Goal: Transaction & Acquisition: Purchase product/service

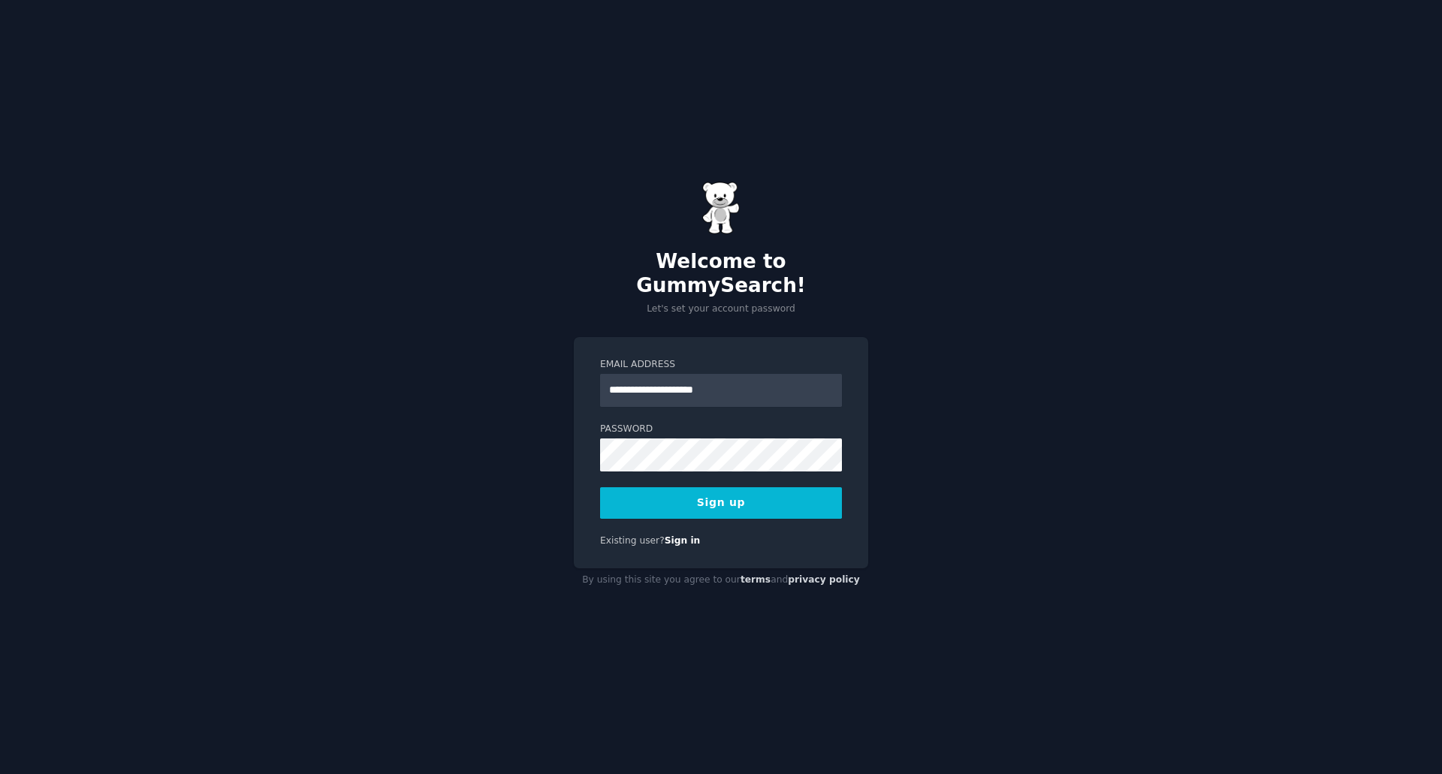
type input "**********"
click at [600, 487] on button "Sign up" at bounding box center [721, 503] width 242 height 32
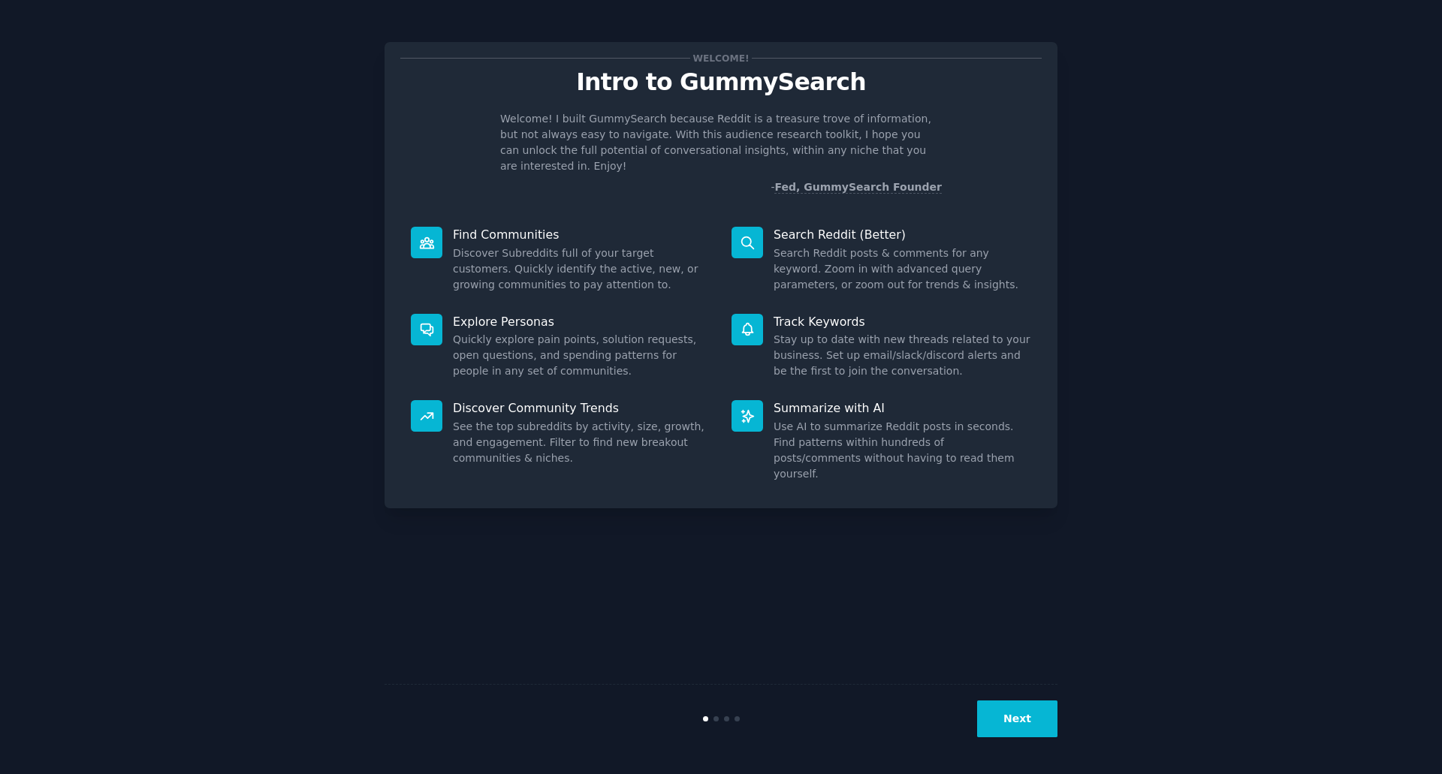
click at [1011, 716] on button "Next" at bounding box center [1017, 719] width 80 height 37
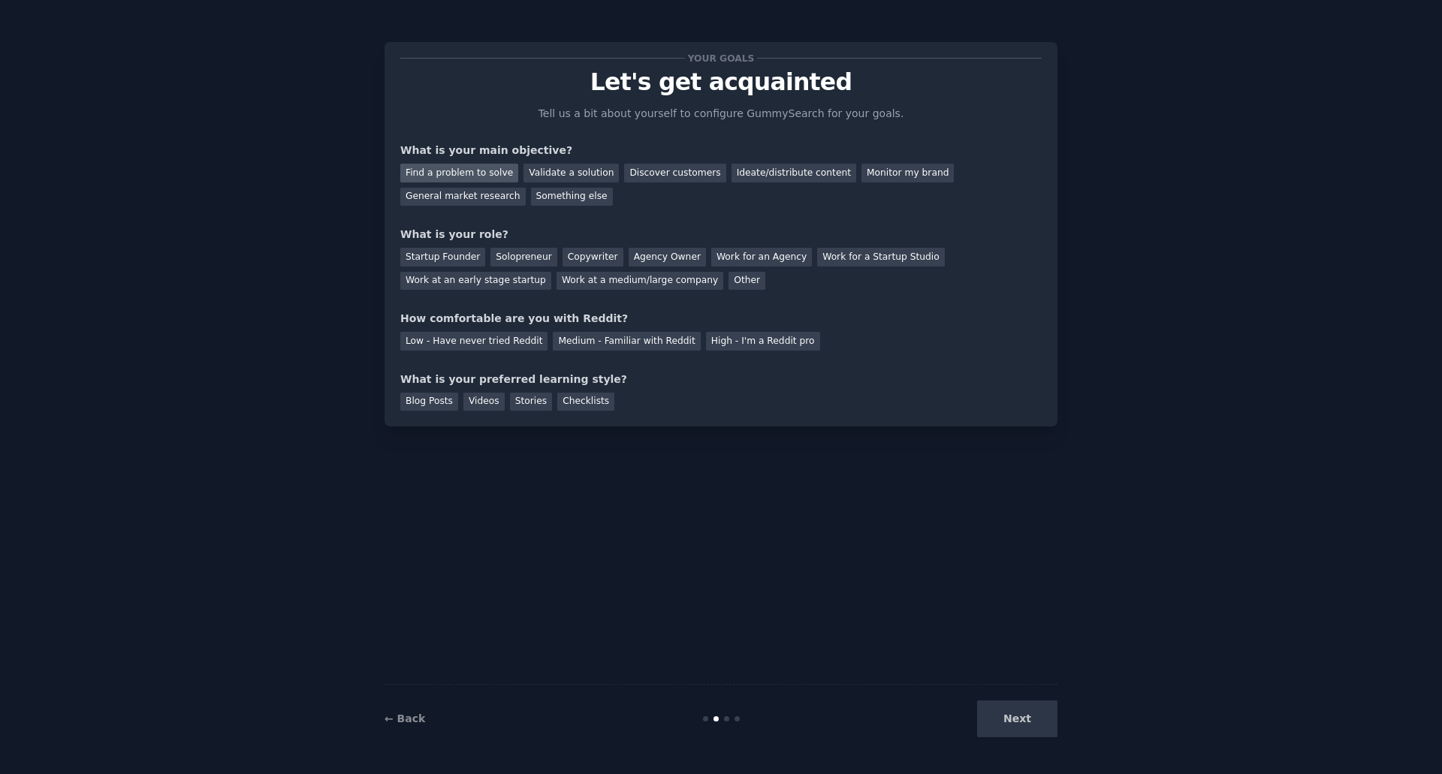
click at [483, 168] on div "Find a problem to solve" at bounding box center [459, 173] width 118 height 19
click at [439, 262] on div "Startup Founder" at bounding box center [442, 257] width 85 height 19
click at [557, 336] on div "Medium - Familiar with Reddit" at bounding box center [626, 341] width 147 height 19
click at [481, 400] on div "Videos" at bounding box center [483, 402] width 41 height 19
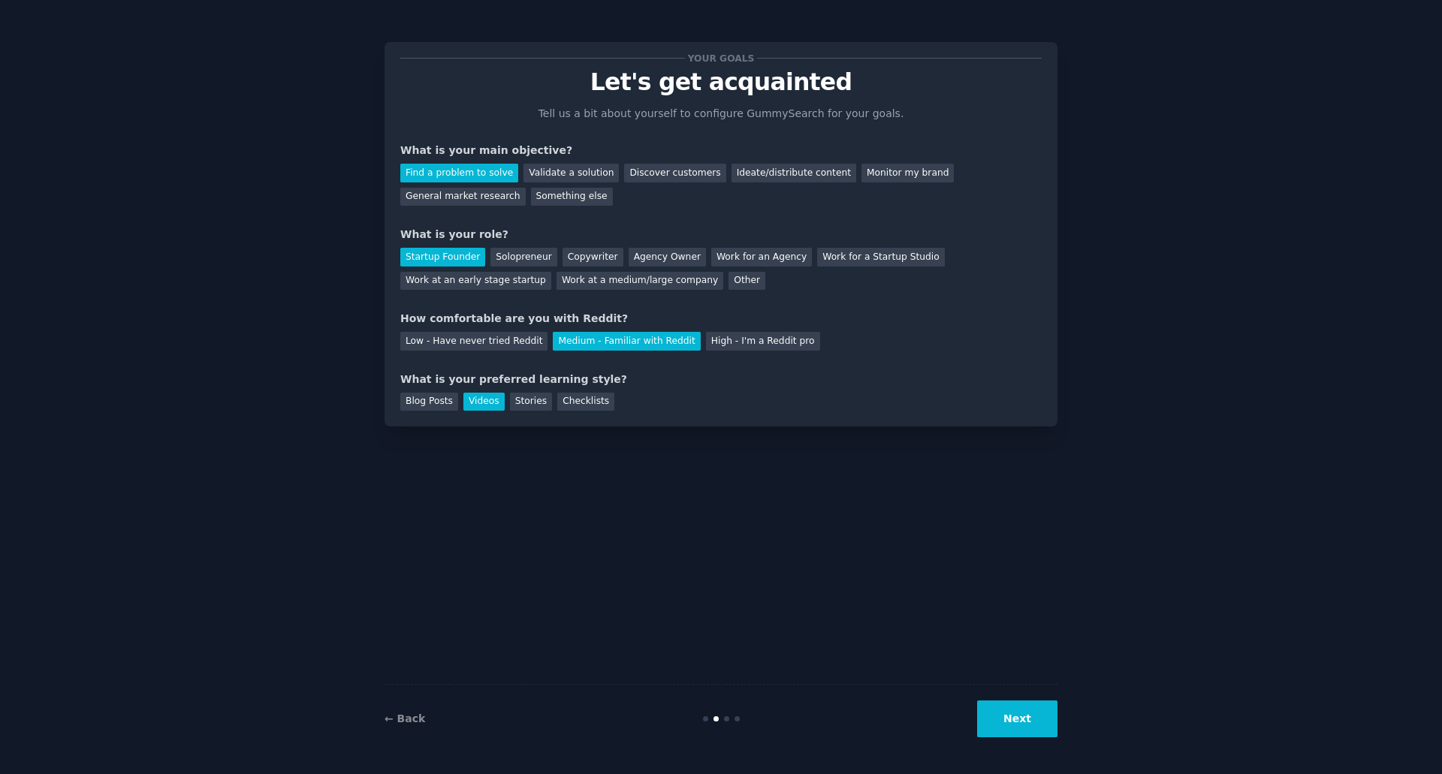
click at [1031, 711] on button "Next" at bounding box center [1017, 719] width 80 height 37
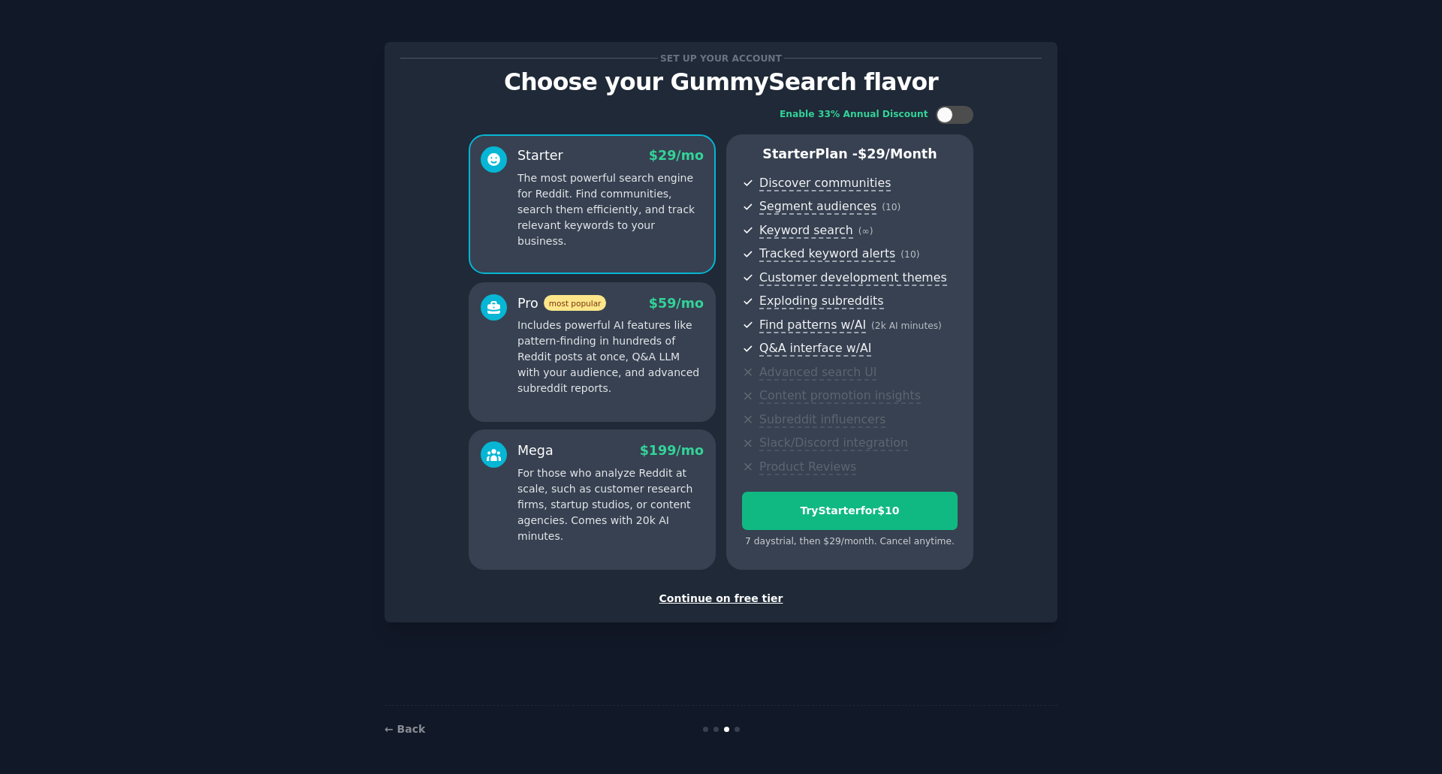
click at [720, 596] on div "Continue on free tier" at bounding box center [720, 599] width 641 height 16
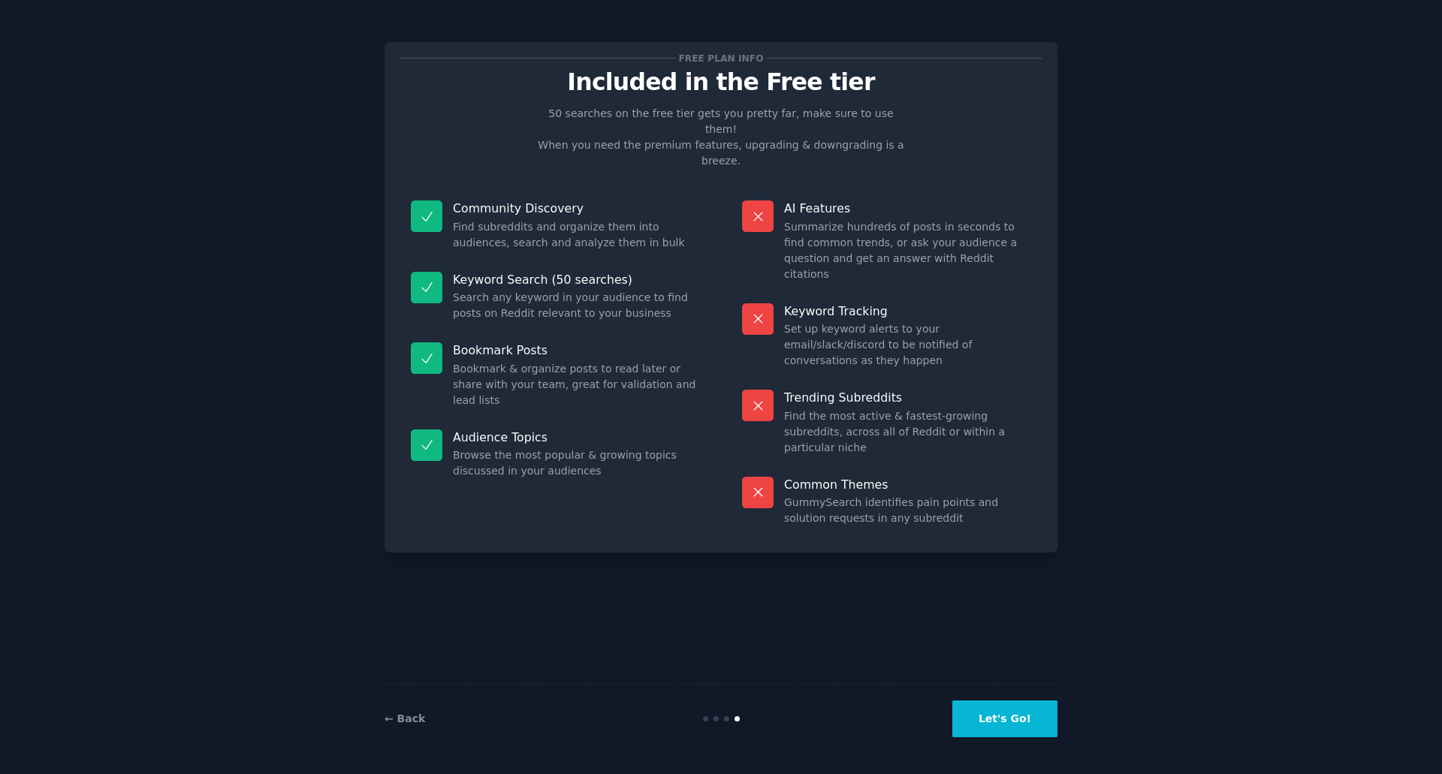
click at [1000, 714] on button "Let's Go!" at bounding box center [1004, 719] width 105 height 37
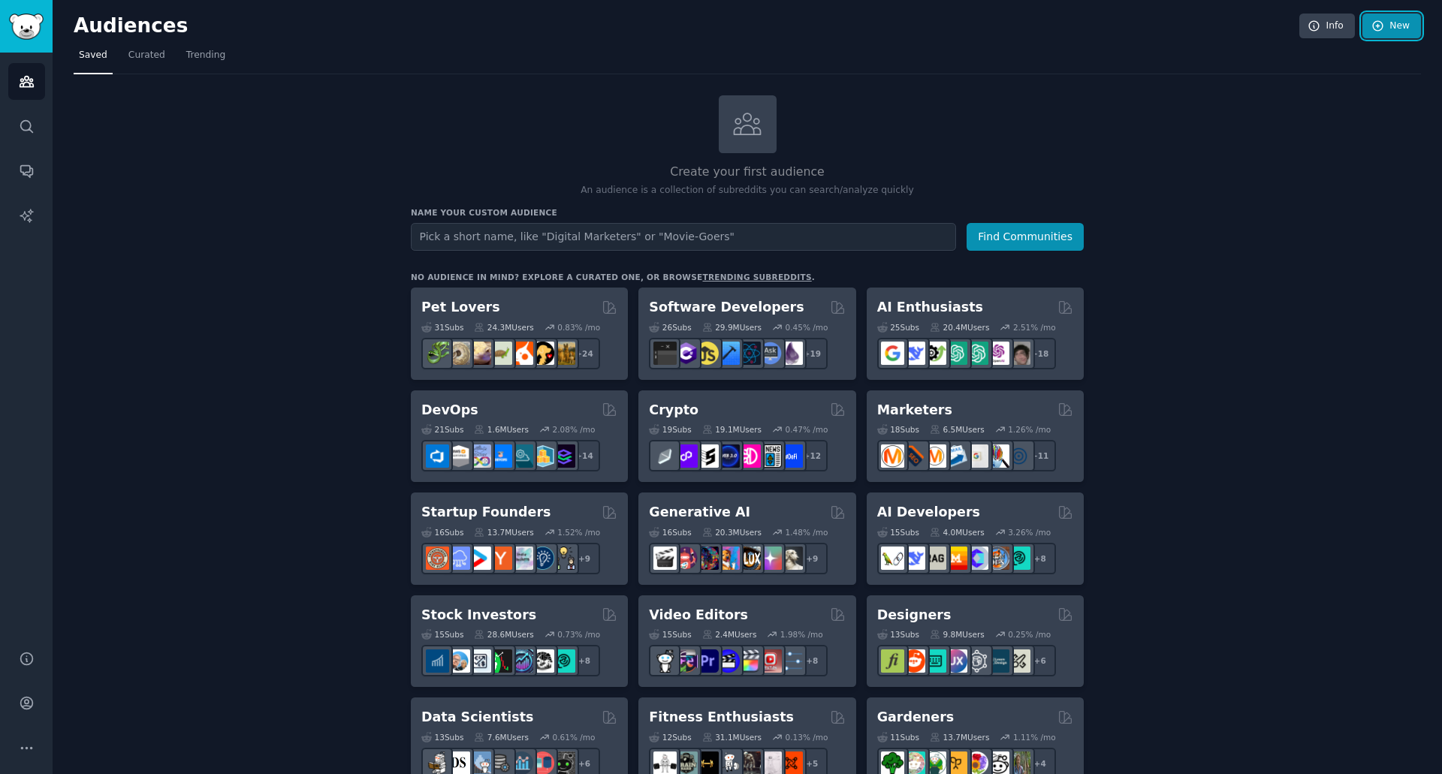
click at [1383, 24] on link "New" at bounding box center [1391, 27] width 59 height 26
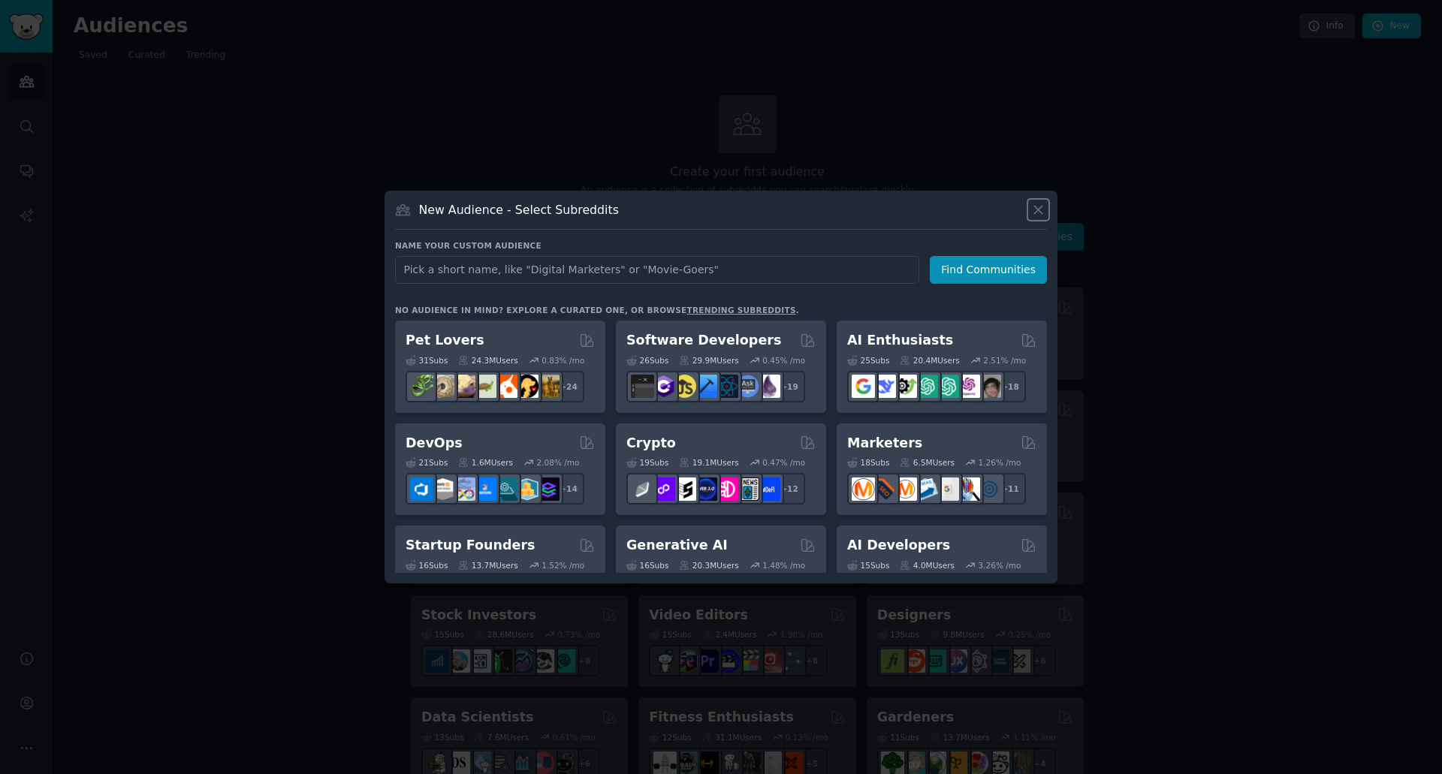
click at [1041, 210] on icon at bounding box center [1038, 210] width 16 height 16
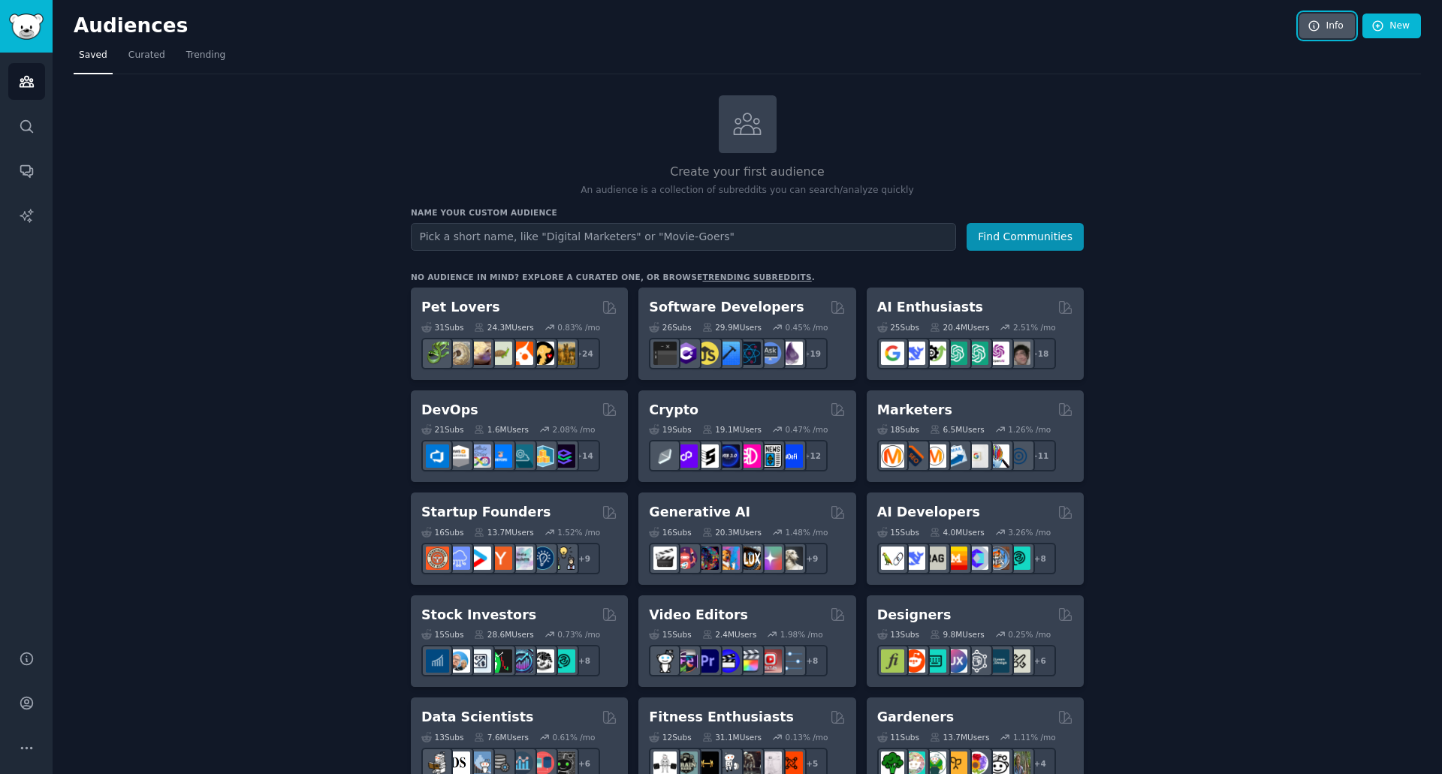
click at [1320, 26] on link "Info" at bounding box center [1327, 27] width 56 height 26
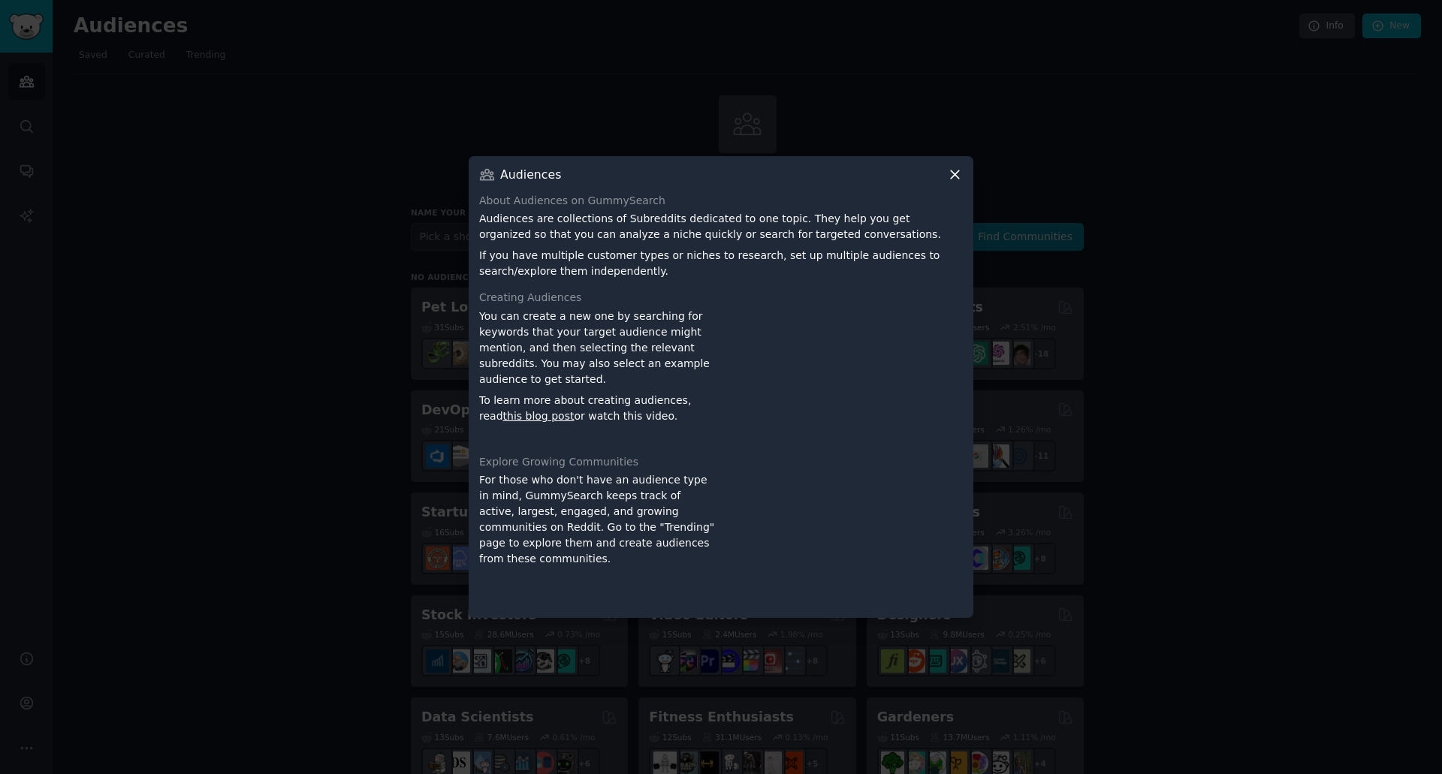
click at [958, 170] on icon at bounding box center [955, 175] width 16 height 16
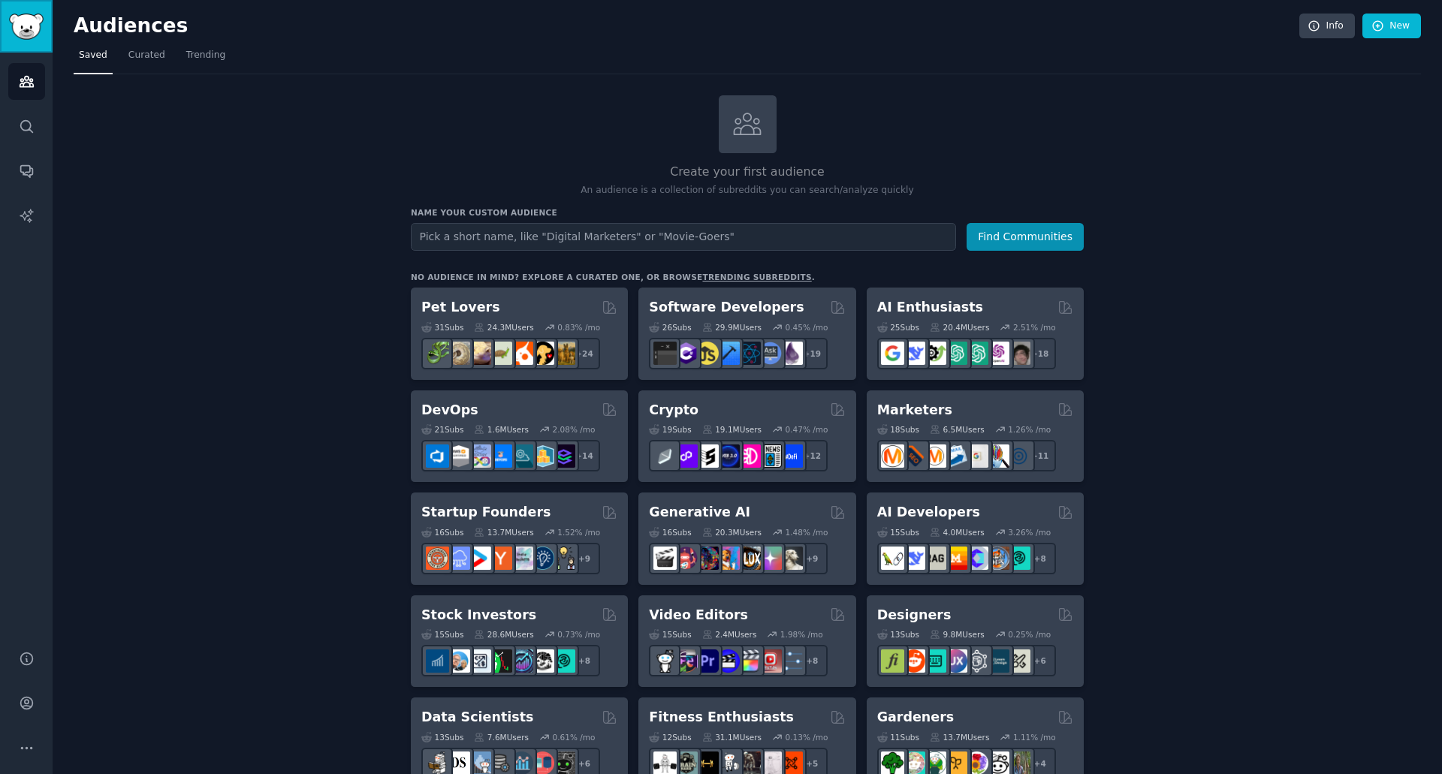
click at [16, 32] on img "Sidebar" at bounding box center [26, 27] width 35 height 26
click at [35, 699] on link "Account" at bounding box center [26, 703] width 37 height 37
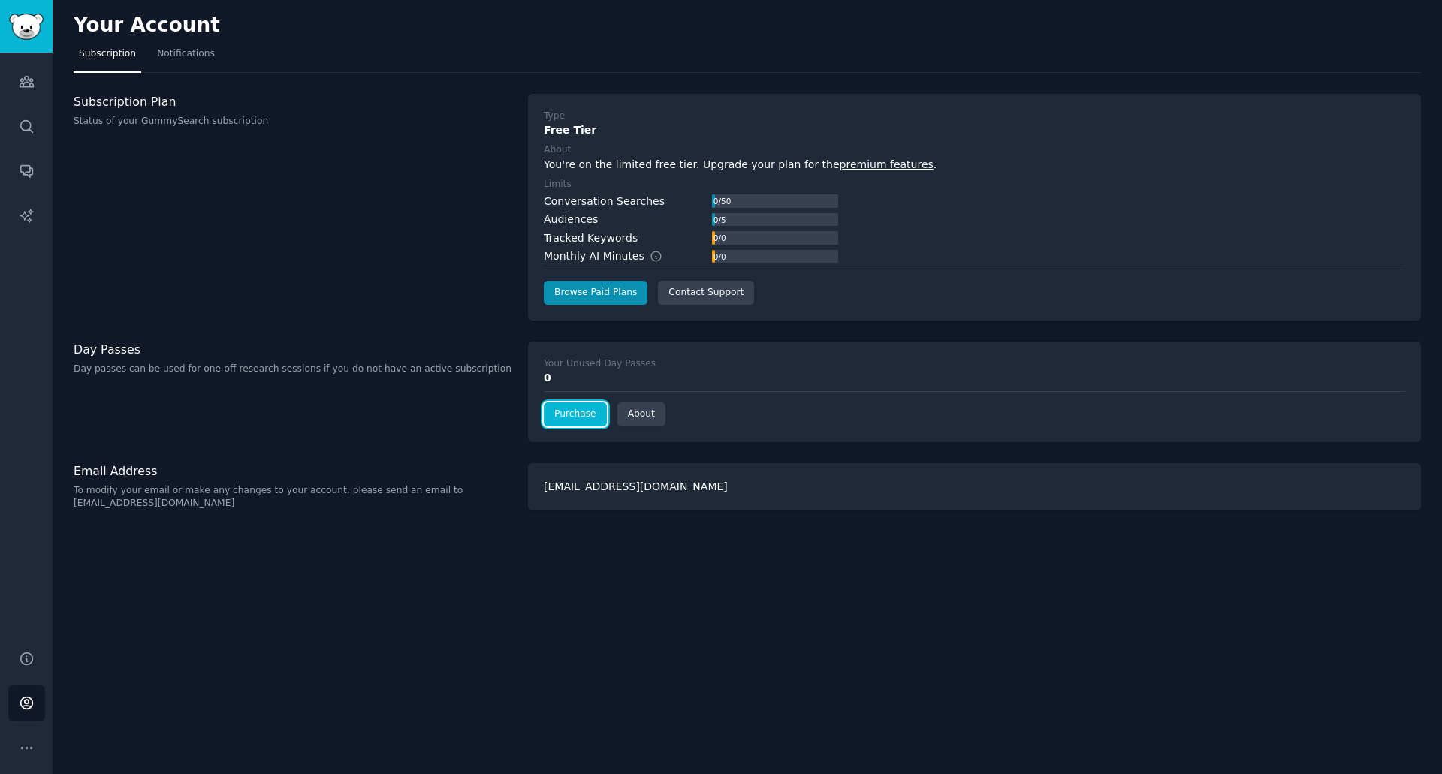
click at [565, 411] on link "Purchase" at bounding box center [575, 415] width 63 height 24
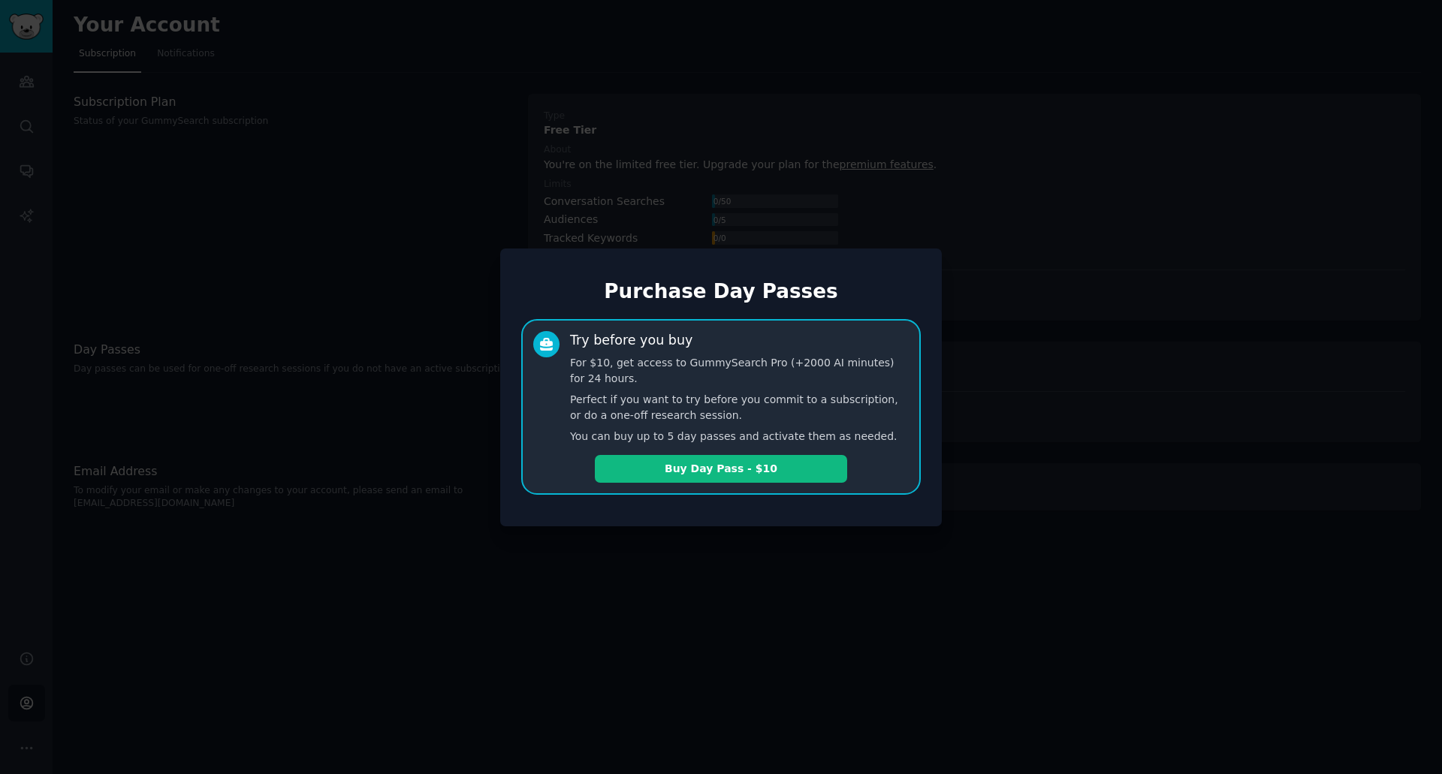
click at [691, 581] on div at bounding box center [721, 387] width 1442 height 774
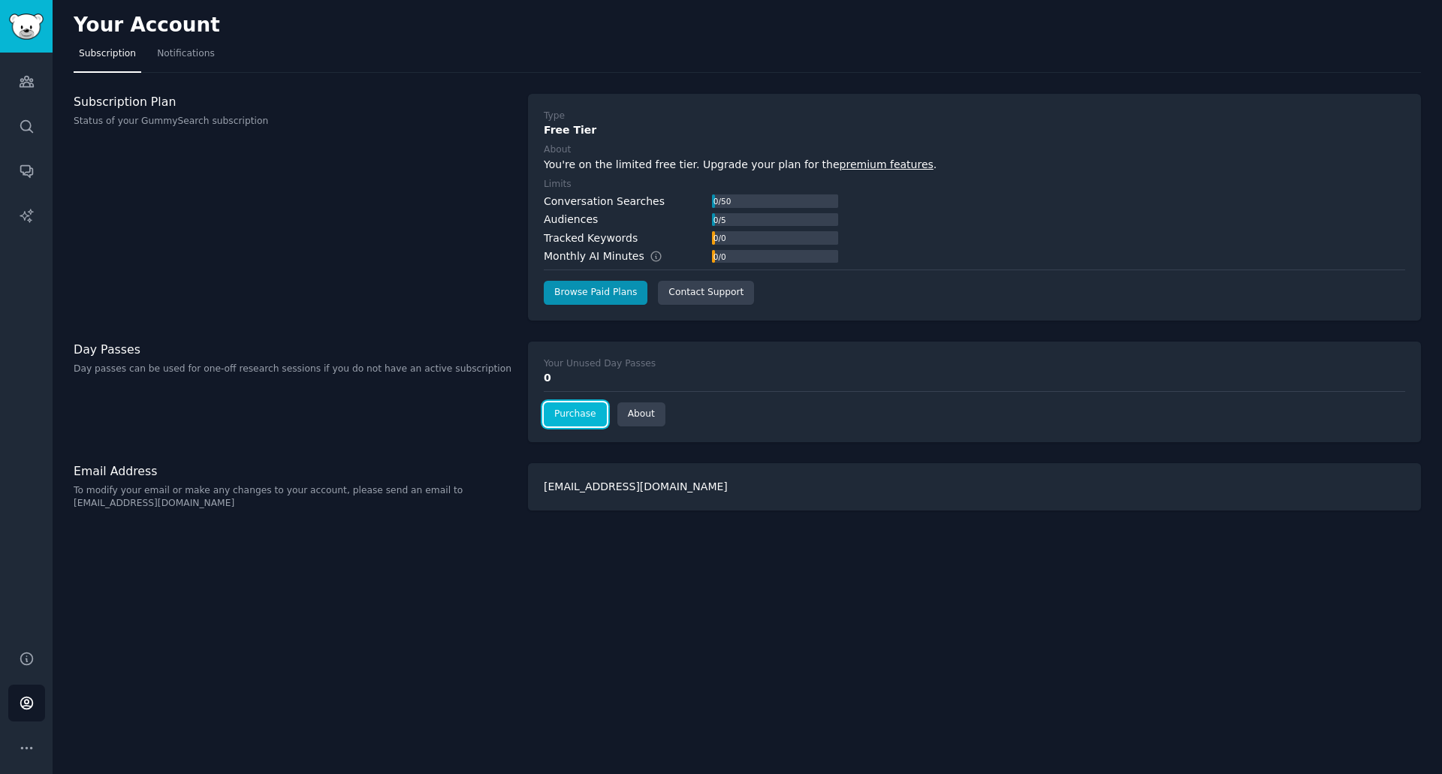
click at [585, 418] on link "Purchase" at bounding box center [575, 415] width 63 height 24
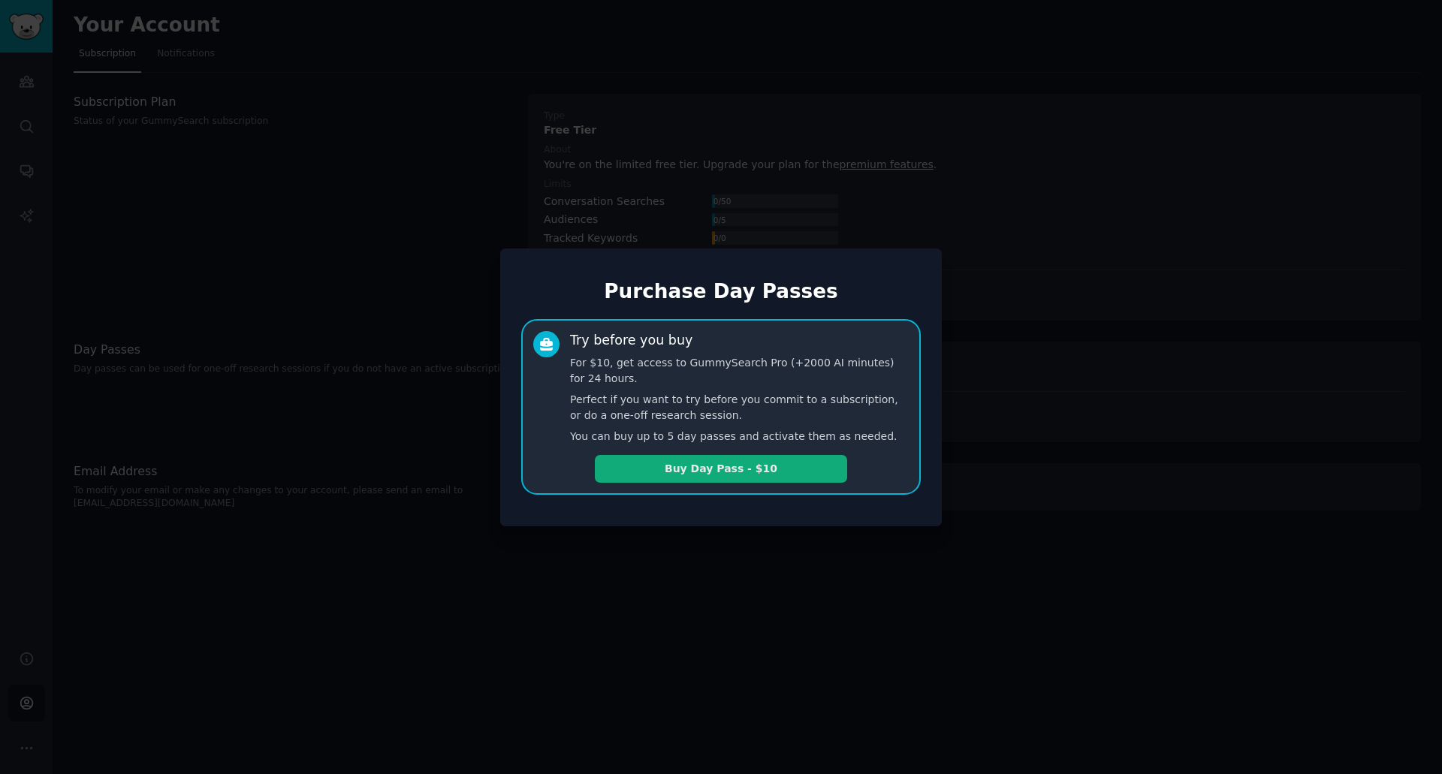
click at [701, 468] on button "Buy Day Pass - $10" at bounding box center [721, 469] width 252 height 28
